Goal: Task Accomplishment & Management: Manage account settings

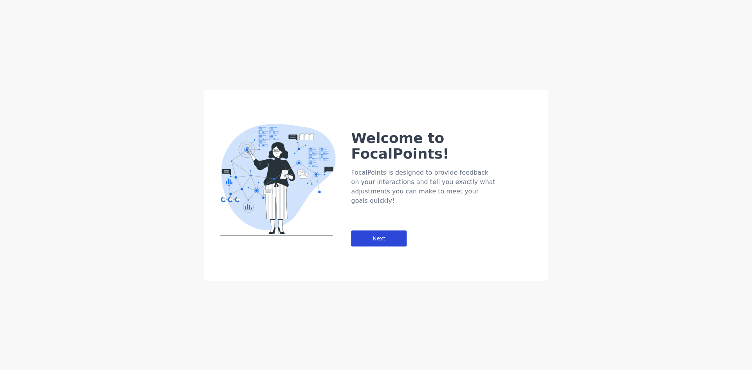
click at [383, 230] on div "Next" at bounding box center [379, 238] width 56 height 16
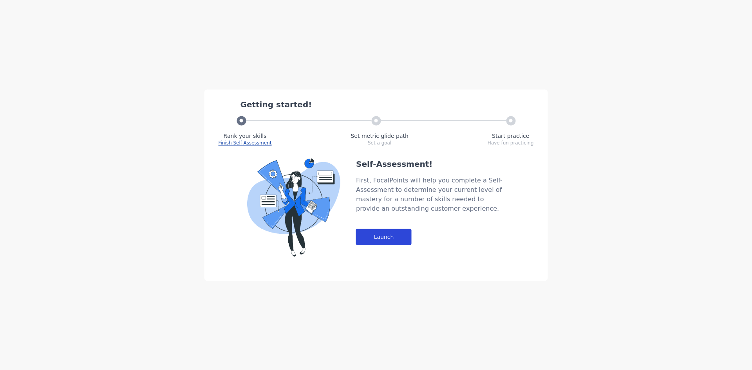
click at [383, 238] on div "Launch" at bounding box center [384, 237] width 56 height 16
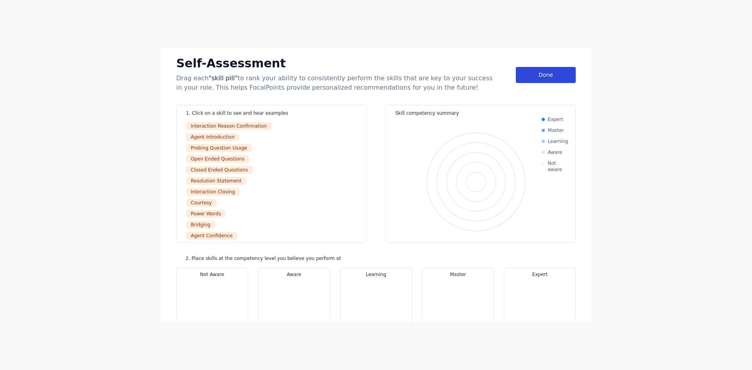
click at [553, 77] on div "Done" at bounding box center [546, 75] width 60 height 16
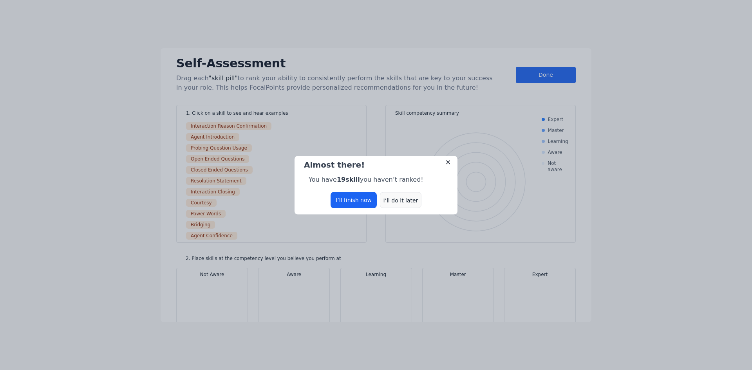
click at [393, 200] on div "I’ll do it later" at bounding box center [401, 200] width 42 height 16
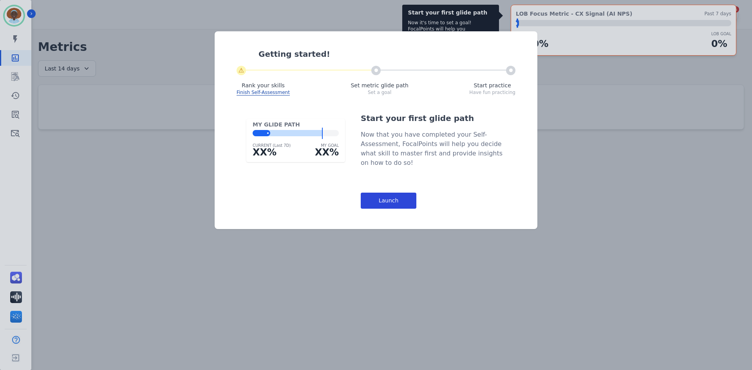
click at [403, 199] on div "Launch" at bounding box center [389, 201] width 56 height 16
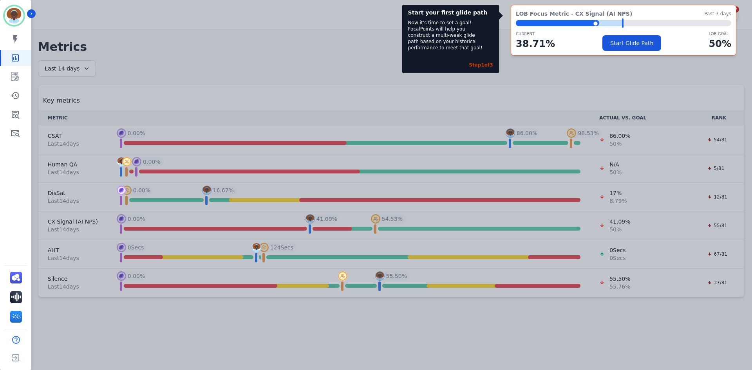
click at [604, 68] on div "Start your first glide path Now it's time to set a goal! FocalPoints will help …" at bounding box center [376, 185] width 752 height 370
click at [570, 132] on div "Start your first glide path Now it's time to set a goal! FocalPoints will help …" at bounding box center [376, 185] width 752 height 370
click at [656, 67] on div "Start your first glide path Now it's time to set a goal! FocalPoints will help …" at bounding box center [376, 185] width 752 height 370
click at [640, 43] on button "Start Glide Path" at bounding box center [631, 43] width 59 height 16
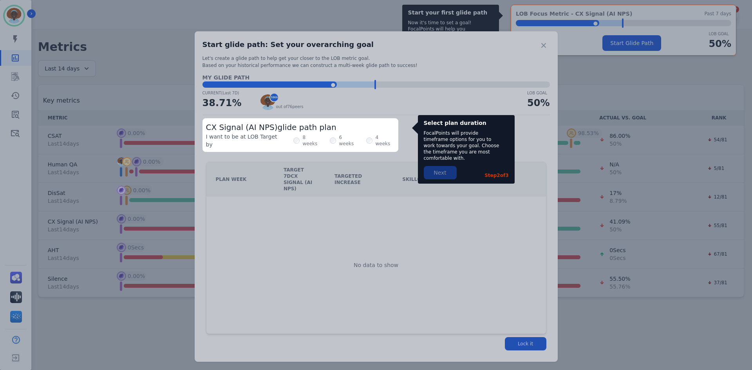
click at [540, 45] on div at bounding box center [376, 185] width 752 height 370
click at [593, 83] on div at bounding box center [376, 185] width 752 height 370
click at [523, 331] on div at bounding box center [376, 185] width 752 height 370
click at [605, 333] on div at bounding box center [376, 185] width 752 height 370
click at [543, 43] on div at bounding box center [376, 185] width 752 height 370
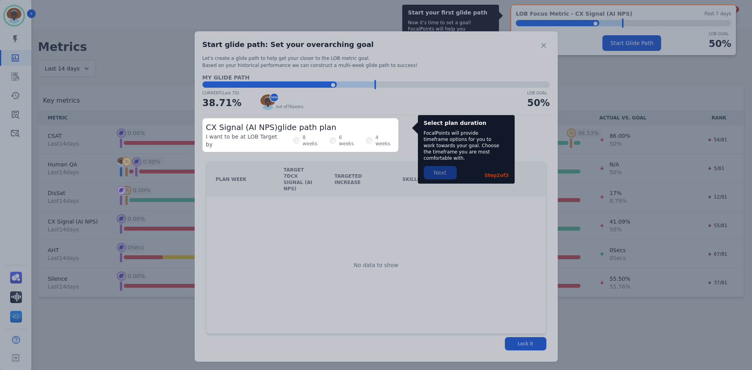
click at [543, 43] on div at bounding box center [376, 185] width 752 height 370
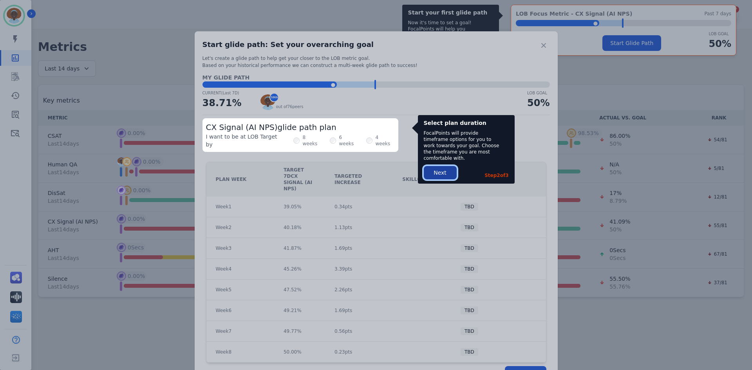
click at [442, 168] on button "Next" at bounding box center [440, 172] width 33 height 13
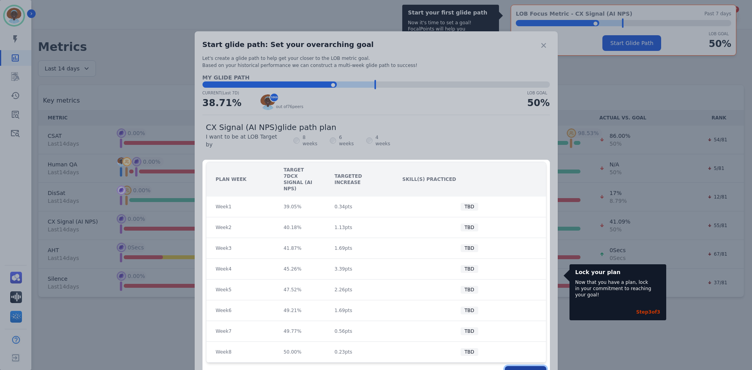
click at [525, 366] on button "Lock it" at bounding box center [526, 372] width 42 height 13
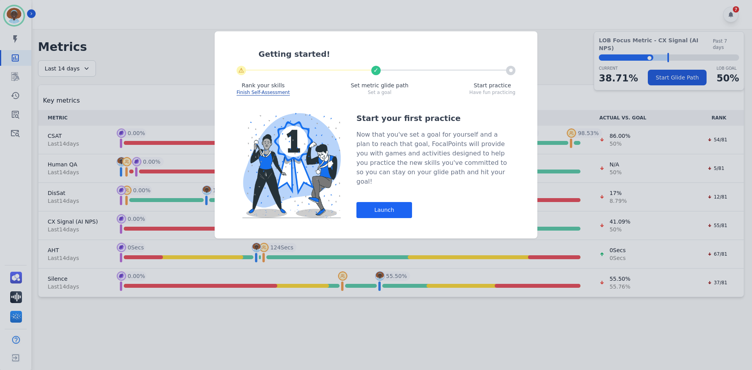
click at [549, 49] on div "Getting started! ⚠ ✓ Rank your skills Finish Self-Assessment Set metric glide p…" at bounding box center [376, 185] width 752 height 370
click at [395, 204] on div "Launch" at bounding box center [384, 210] width 56 height 16
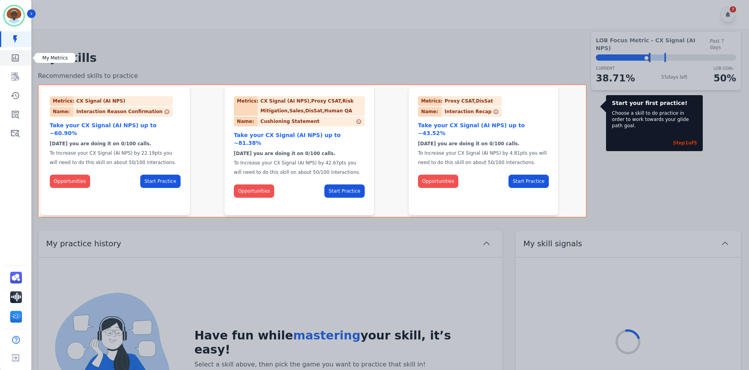
click at [21, 55] on link "Sidebar" at bounding box center [16, 58] width 30 height 16
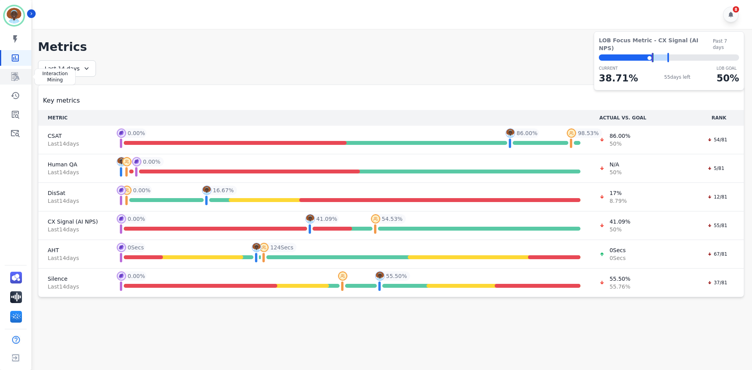
click at [16, 77] on icon "Sidebar" at bounding box center [15, 76] width 9 height 9
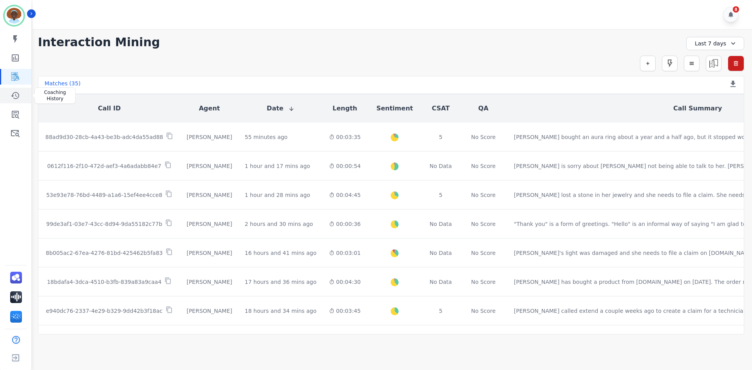
click at [14, 97] on icon "Sidebar" at bounding box center [15, 95] width 9 height 9
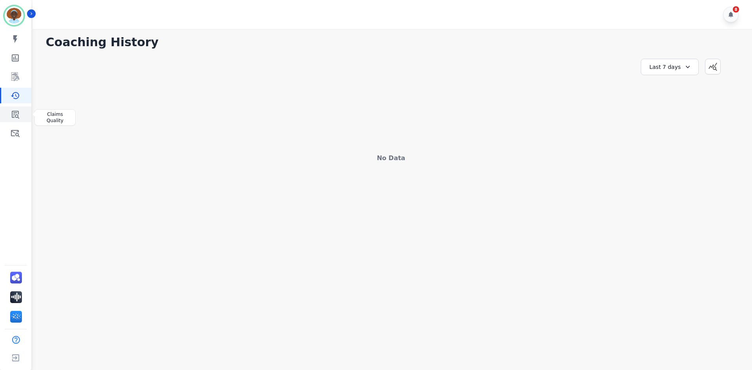
click at [19, 114] on icon "Sidebar" at bounding box center [15, 115] width 7 height 8
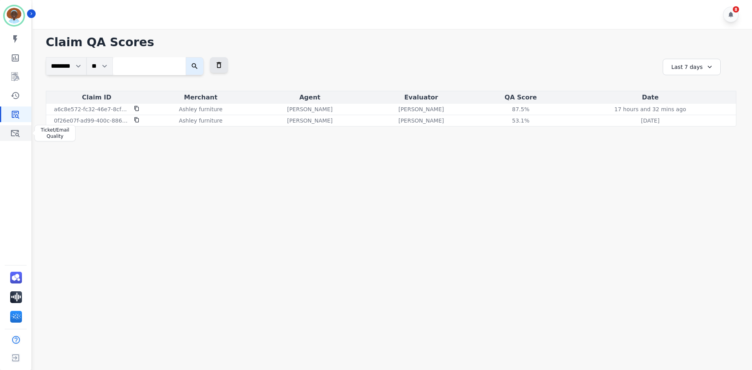
click at [14, 132] on icon "Sidebar" at bounding box center [15, 132] width 9 height 9
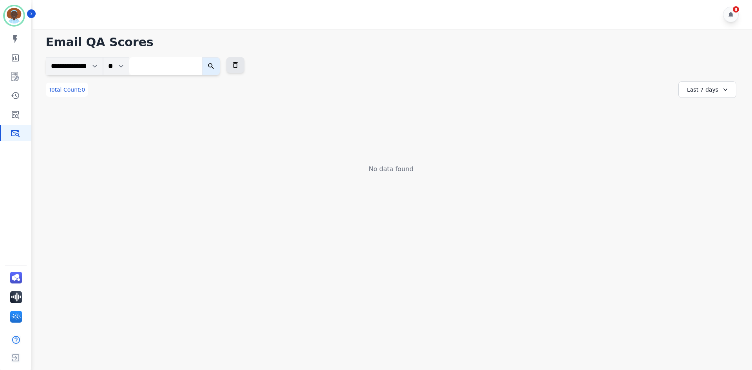
click at [723, 89] on icon at bounding box center [725, 90] width 8 height 8
click at [709, 146] on li "Last 14 days" at bounding box center [712, 147] width 39 height 8
